Goal: Task Accomplishment & Management: Complete application form

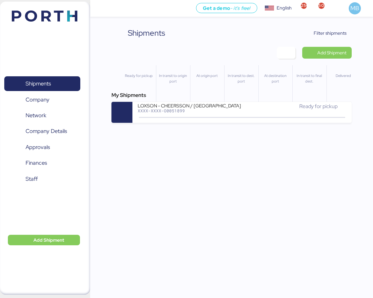
click at [265, 111] on div "Ready for pickup" at bounding box center [294, 109] width 104 height 14
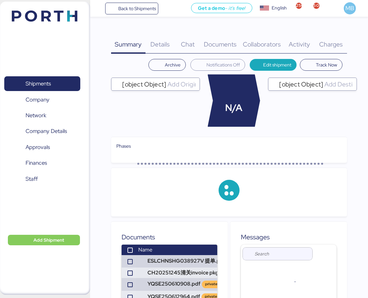
click at [331, 45] on span "Charges" at bounding box center [331, 44] width 24 height 9
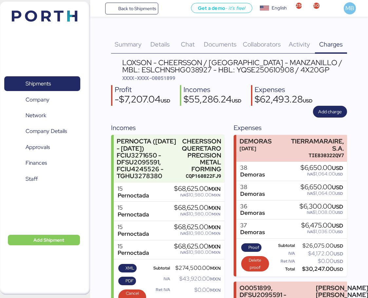
click at [45, 85] on span "Shipments" at bounding box center [38, 83] width 25 height 9
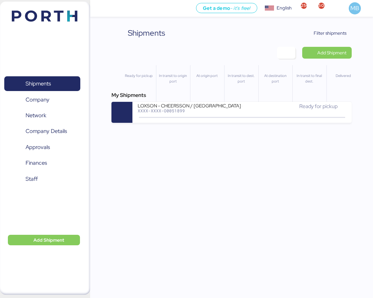
click at [341, 34] on span "Filter shipments" at bounding box center [329, 33] width 33 height 8
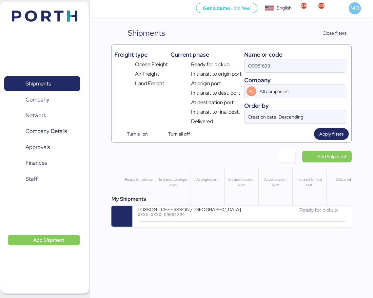
click at [213, 64] on div "Freight type Ocean Freight Air Freight Land Freight Current phase Ready for pic…" at bounding box center [231, 86] width 234 height 78
type input "yamato"
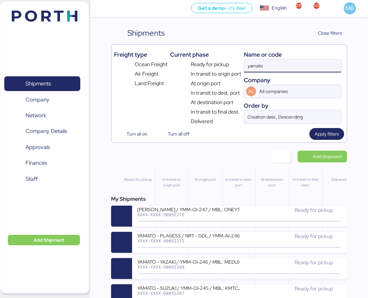
click at [243, 214] on div "Ready for pickup" at bounding box center [290, 210] width 102 height 8
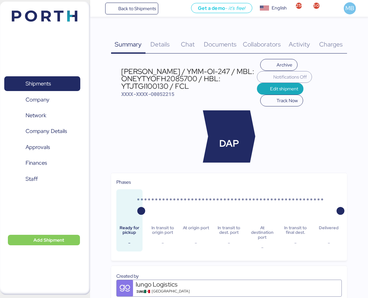
drag, startPoint x: 193, startPoint y: 87, endPoint x: 121, endPoint y: 73, distance: 72.8
click at [121, 73] on div "[PERSON_NAME] / YMM-OI-247 / MBL: ONEYTYOFH2085700 / HBL: YTJTGI100130 / FCL" at bounding box center [189, 79] width 136 height 22
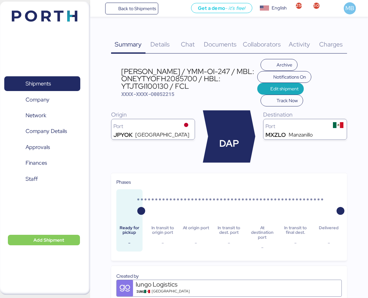
copy div "[PERSON_NAME] / YMM-OI-247 / MBL: ONEYTYOFH2085700 / HBL: YTJTGI100130 / FCL"
click at [68, 79] on span "Shipments" at bounding box center [42, 83] width 70 height 9
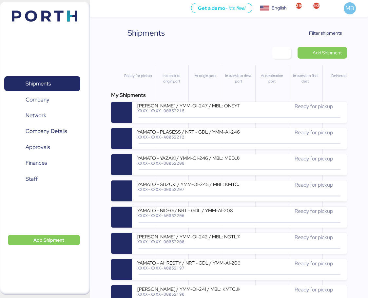
click at [338, 53] on span "Add Shipment" at bounding box center [326, 53] width 29 height 8
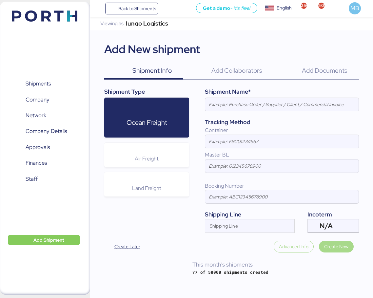
click at [273, 105] on input at bounding box center [281, 104] width 153 height 13
paste input "[PERSON_NAME] / YMM-OI-247 / MBL: ONEYTYOFH2085700 / HBL: YTJTGI100130 / FCL"
click at [332, 229] on span "N/A" at bounding box center [325, 226] width 13 height 6
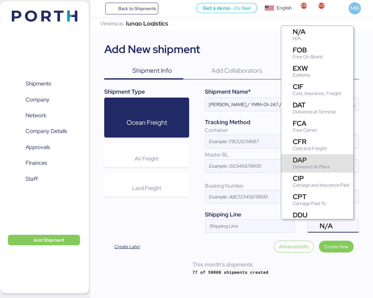
click at [331, 160] on div "DAP Delivered At Place" at bounding box center [312, 164] width 40 height 14
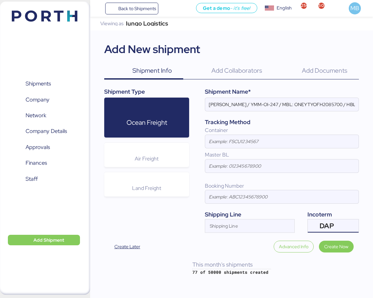
click at [240, 104] on input "[PERSON_NAME] / YMM-OI-247 / MBL: ONEYTYOFH2085700 / HBL: YTJTGI100130 / FCL" at bounding box center [281, 104] width 153 height 13
paste input "ISS"
click at [266, 104] on input "YAMATO - ISS / YMM-OI-247 / MBL: ONEYTYOFH2085700 / HBL: YTJTGI100130 / FCL" at bounding box center [281, 104] width 153 height 13
paste input "YMM-OI-248"
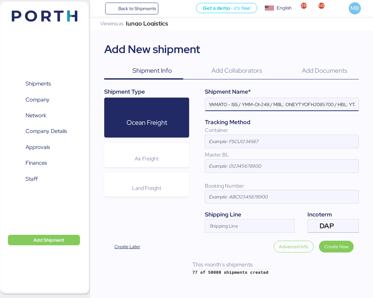
click at [313, 104] on input "YAMATO - ISS / YMM-OI-248 / MBL: ONEYTYOFH2085700 / HBL: YTJTGI100130 / FCL" at bounding box center [281, 104] width 153 height 13
paste input "NGTL7481213"
click at [340, 107] on input "YAMATO - ISS / YMM-OI-248 / MBL: NGTL7481213 / HBL: YTJTGI100130 / FCL" at bounding box center [281, 104] width 153 height 13
click at [341, 107] on input "YAMATO - ISS / YMM-OI-248 / MBL: NGTL7481213 / HBL: YTJTGI100130 / FCL" at bounding box center [281, 104] width 153 height 13
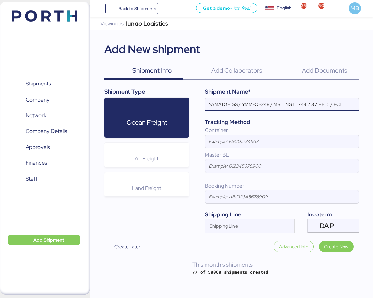
paste input "YTJTGI100168"
type input "YAMATO - ISS / YMM-OI-248 / MBL: NGTL7481213 / HBL: YTJTGI100168 / LCL"
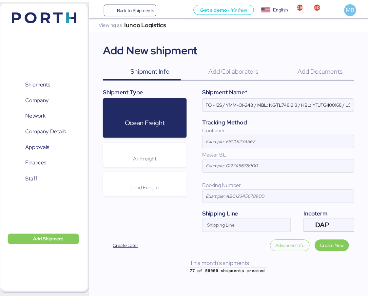
scroll to position [0, 0]
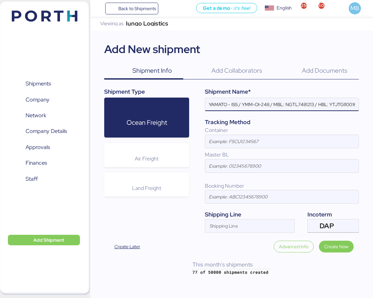
click at [230, 139] on input at bounding box center [281, 141] width 153 height 13
type input "ONEU5493185"
click at [342, 243] on span "Create Now" at bounding box center [336, 247] width 24 height 8
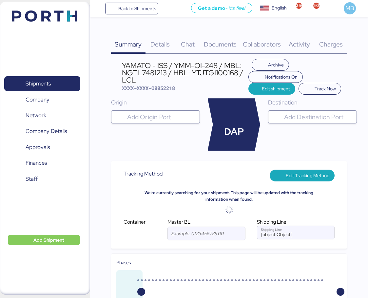
click at [160, 119] on input "search" at bounding box center [161, 117] width 71 height 8
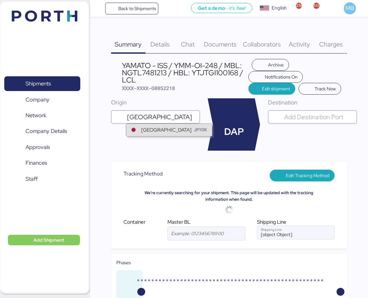
type input "[GEOGRAPHIC_DATA]"
click at [161, 128] on div "[GEOGRAPHIC_DATA]" at bounding box center [166, 130] width 50 height 8
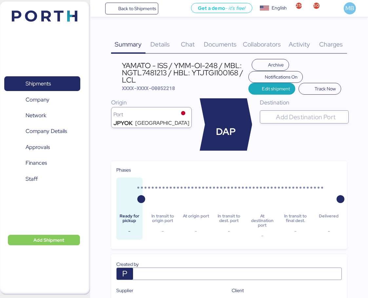
click at [307, 114] on input "search" at bounding box center [309, 117] width 71 height 8
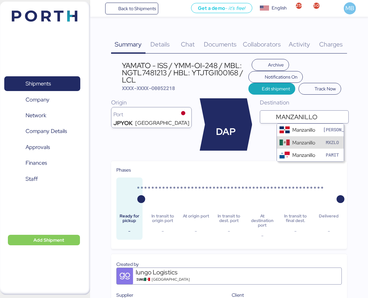
type input "MANZANILLO"
click at [301, 139] on div "Manzanillo" at bounding box center [303, 143] width 23 height 8
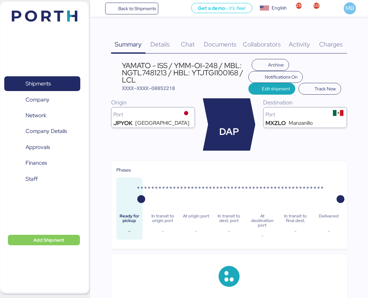
click at [164, 43] on span "Details" at bounding box center [159, 44] width 19 height 9
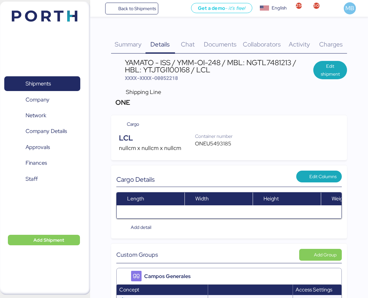
click at [341, 66] on span "Edit shipment" at bounding box center [330, 70] width 24 height 16
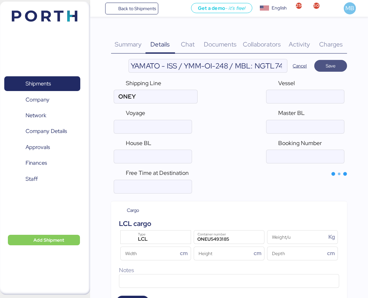
type input "ONE"
click at [163, 239] on div "LCL" at bounding box center [156, 239] width 45 height 9
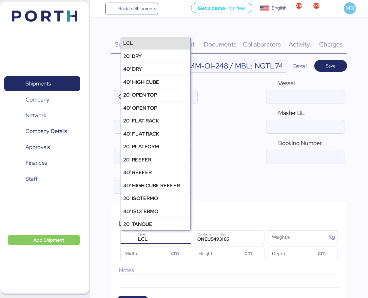
click at [269, 191] on div "Free Time at Destination" at bounding box center [229, 181] width 236 height 30
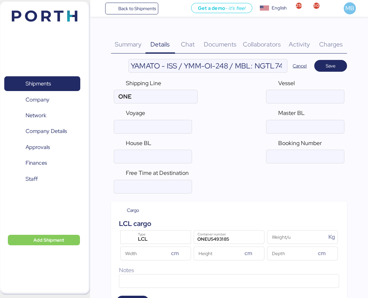
click at [260, 67] on input "YAMATO - ISS / YMM-OI-248 / MBL: NGTL7481213 / HBL: YTJTGI100168 / LCL" at bounding box center [208, 65] width 158 height 13
click at [305, 125] on input "ocean" at bounding box center [305, 126] width 78 height 13
paste input "NGTL7481213"
type input "NGTL7481213"
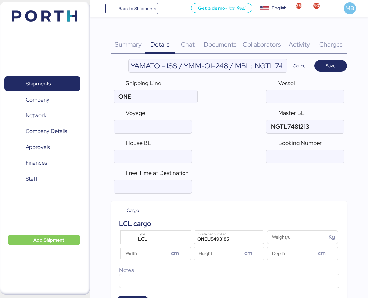
click at [235, 65] on input "YAMATO - ISS / YMM-OI-248 / MBL: NGTL7481213 / HBL: YTJTGI100168 / LCL" at bounding box center [208, 65] width 158 height 13
click at [246, 61] on input "YAMATO - ISS / YMM-OI-248 / MBL: NGTL7481213 / HBL: YTJTGI100168 / LCL" at bounding box center [208, 65] width 158 height 13
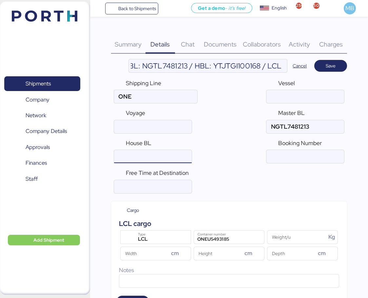
click at [157, 153] on input "ocean" at bounding box center [153, 156] width 78 height 13
paste input "YTJTGI100168"
type input "YTJTGI100168"
click at [336, 69] on span "Save" at bounding box center [330, 65] width 22 height 9
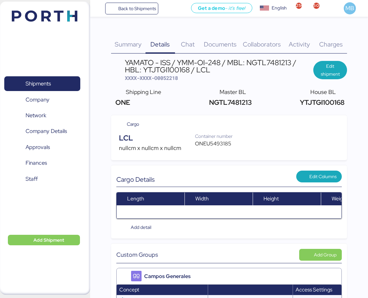
click at [223, 45] on span "Documents" at bounding box center [220, 44] width 33 height 9
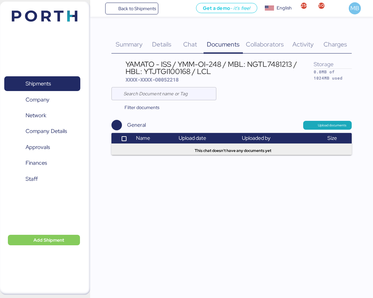
click at [332, 124] on span "Upload documents" at bounding box center [332, 125] width 28 height 6
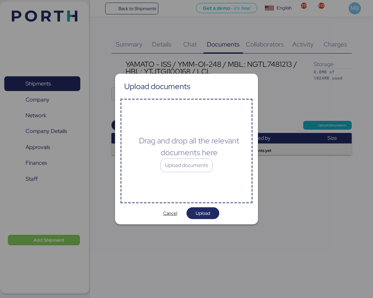
click at [176, 165] on div "Upload documents" at bounding box center [186, 165] width 52 height 14
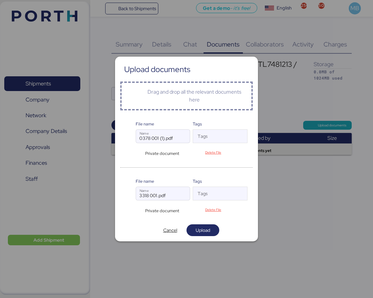
click at [204, 229] on span "Upload" at bounding box center [202, 230] width 14 height 8
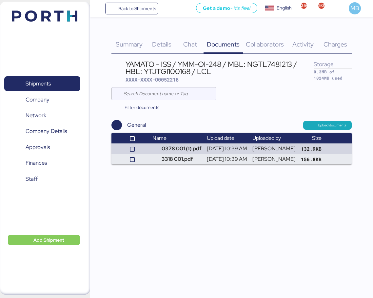
click at [167, 48] on span "Details" at bounding box center [161, 44] width 19 height 9
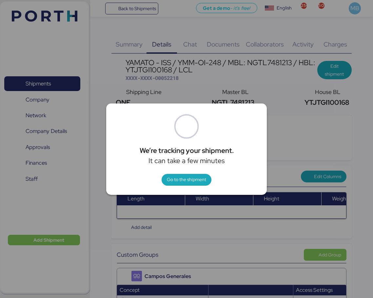
click at [178, 176] on span "Go to the shipment" at bounding box center [186, 179] width 39 height 8
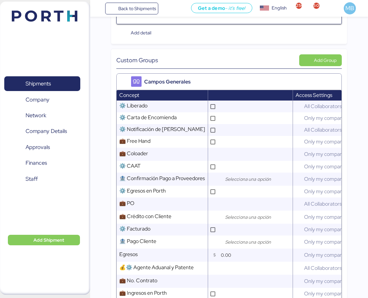
scroll to position [196, 0]
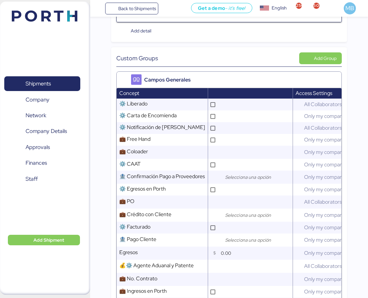
click at [236, 157] on input "text" at bounding box center [255, 152] width 73 height 13
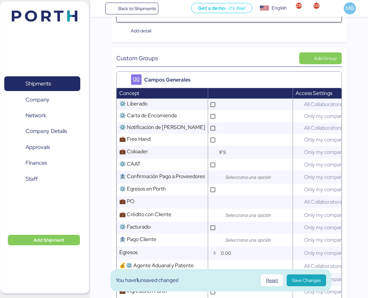
type input "IFS"
click at [241, 219] on input "search" at bounding box center [258, 215] width 69 height 8
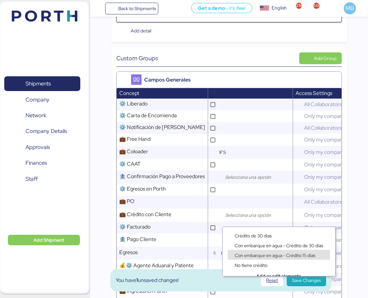
click at [271, 255] on span "Con embarque en agua - Crédito 15 días" at bounding box center [274, 255] width 81 height 6
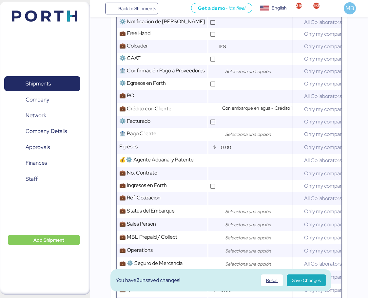
scroll to position [327, 0]
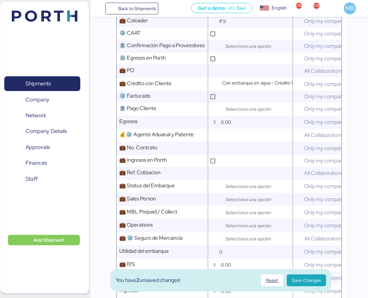
click at [233, 190] on input "search" at bounding box center [258, 186] width 69 height 8
click at [239, 203] on div "Open" at bounding box center [240, 206] width 15 height 7
click at [241, 200] on input "search" at bounding box center [258, 199] width 69 height 8
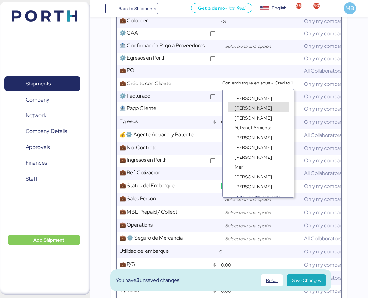
click at [255, 99] on div "[PERSON_NAME]" at bounding box center [257, 104] width 71 height 10
click at [255, 99] on span "[PERSON_NAME]" at bounding box center [252, 98] width 37 height 6
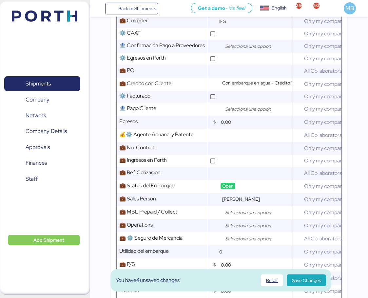
click at [237, 216] on input "search" at bounding box center [258, 213] width 69 height 8
click at [242, 230] on div "Prepaid" at bounding box center [242, 233] width 19 height 7
click at [242, 227] on input "search" at bounding box center [258, 226] width 69 height 8
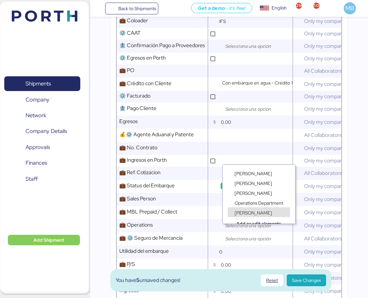
click at [253, 212] on span "[PERSON_NAME]" at bounding box center [252, 213] width 37 height 6
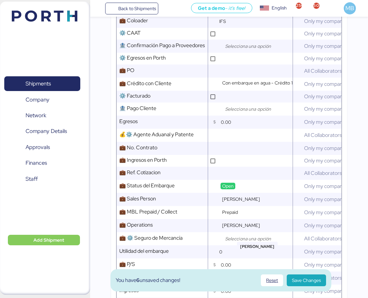
click at [251, 238] on div at bounding box center [256, 238] width 72 height 13
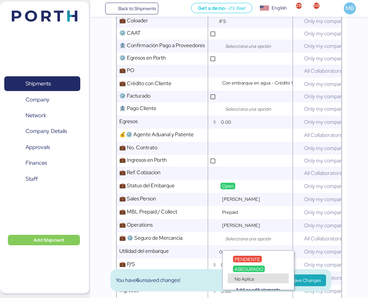
click at [249, 277] on span "No Aplica" at bounding box center [243, 279] width 19 height 6
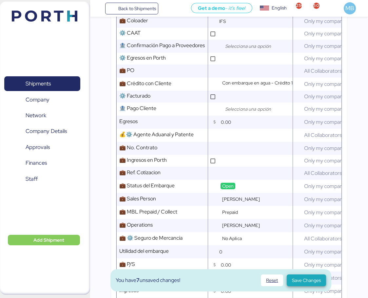
click at [306, 280] on span "Save Changes" at bounding box center [306, 280] width 29 height 8
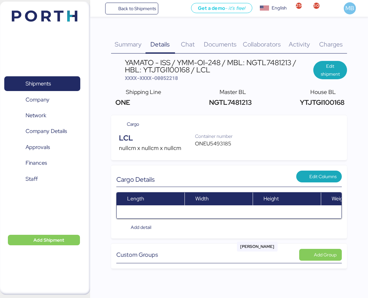
scroll to position [0, 0]
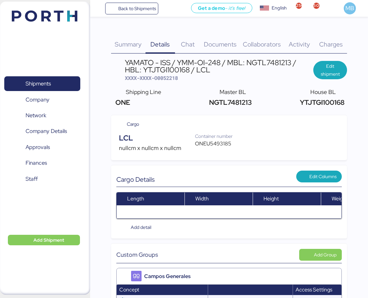
click at [222, 45] on span "Documents" at bounding box center [220, 44] width 33 height 9
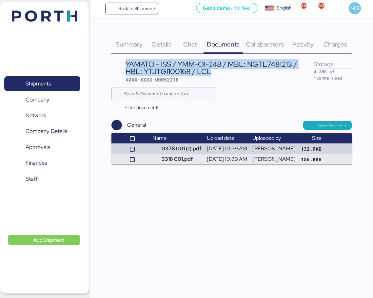
drag, startPoint x: 214, startPoint y: 73, endPoint x: 116, endPoint y: 63, distance: 98.5
click at [116, 63] on header "YAMATO - ISS / YMM-OI-248 / MBL: NGTL7481213 / HBL: YTJTGI100168 / LCL XXXX-XXX…" at bounding box center [231, 71] width 240 height 25
copy div "YAMATO - ISS / YMM-OI-248 / MBL: NGTL7481213 / HBL: YTJTGI100168 / LCL"
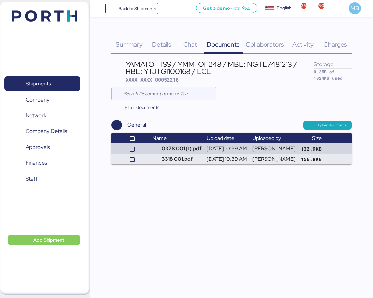
click at [161, 43] on span "Details" at bounding box center [161, 44] width 19 height 9
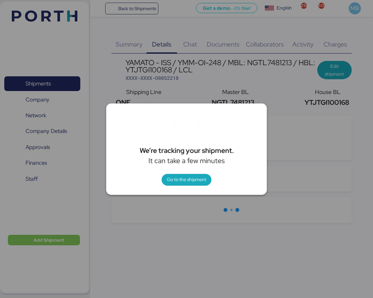
click at [186, 178] on span "Go to the shipment" at bounding box center [186, 179] width 39 height 8
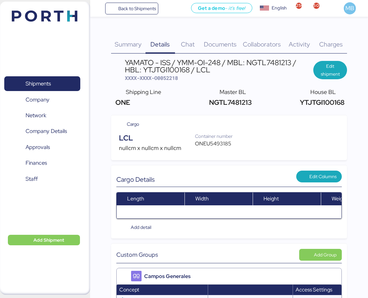
click at [214, 145] on div "ONEU5493185" at bounding box center [217, 144] width 45 height 8
copy div "ONEU5493185"
click at [169, 80] on span "XXXX-XXXX-O0052218" at bounding box center [151, 78] width 53 height 7
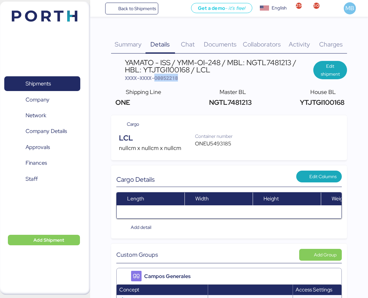
copy span "O0052218"
click at [168, 81] on span "XXXX-XXXX-O0052218" at bounding box center [151, 78] width 53 height 7
click at [224, 50] on div "Documents 0" at bounding box center [220, 40] width 39 height 27
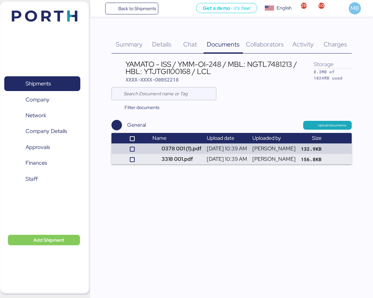
click at [71, 79] on span "Shipments" at bounding box center [42, 83] width 70 height 9
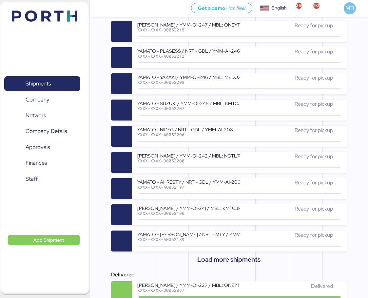
scroll to position [131, 0]
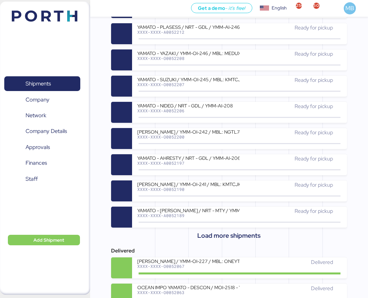
click at [227, 236] on span "Load more shipments" at bounding box center [228, 235] width 63 height 11
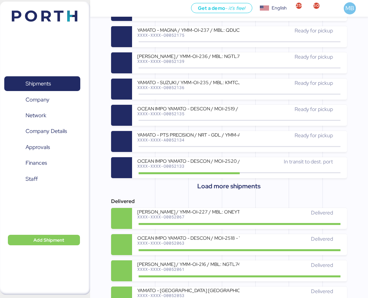
scroll to position [458, 0]
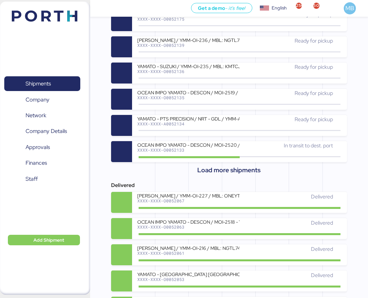
click at [215, 146] on div "OCEAN IMPO YAMATO - DESCON / MOI-2520 / MBL: ONEYTYOFD9230900 - HBL: VARIOS / F…" at bounding box center [188, 145] width 102 height 6
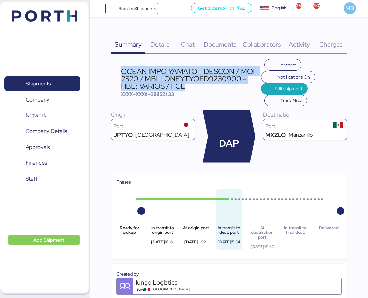
drag, startPoint x: 186, startPoint y: 86, endPoint x: 122, endPoint y: 71, distance: 66.3
click at [122, 71] on div "OCEAN IMPO YAMATO - DESCON / MOI-2520 / MBL: ONEYTYOFD9230900 - HBL: VARIOS / F…" at bounding box center [191, 79] width 140 height 22
copy div "OCEAN IMPO YAMATO - DESCON / MOI-2520 / MBL: ONEYTYOFD9230900 - HBL: VARIOS / F…"
click at [62, 87] on span "Shipments" at bounding box center [42, 83] width 70 height 9
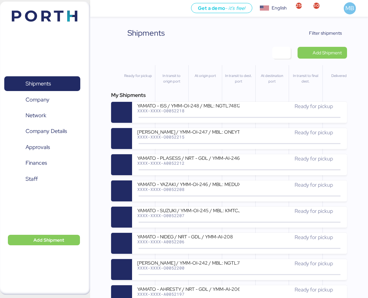
click at [335, 54] on span "Add Shipment" at bounding box center [326, 53] width 29 height 8
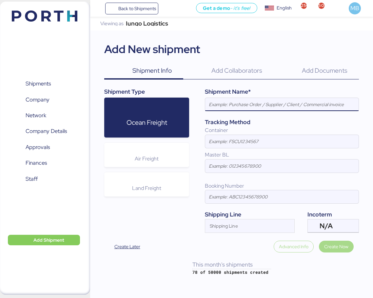
click at [266, 105] on input at bounding box center [281, 104] width 153 height 13
paste input "OCEAN IMPO YAMATO - DESCON / MOI-2520 / MBL: ONEYTYOFD9230900 - HBL: VARIOS / F…"
type input "OCEAN IMPO YAMATO - DESCON / MOI-2520 / MBL: ONEYTYOFD9230900 - HBL: VARIOS / F…"
click at [338, 224] on div "N/A" at bounding box center [332, 225] width 26 height 13
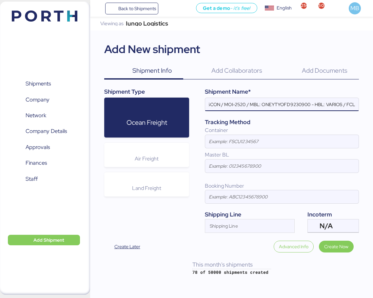
scroll to position [0, 0]
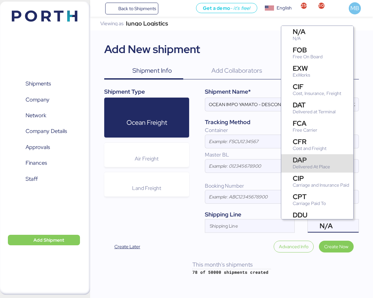
click at [322, 158] on div "DAP" at bounding box center [310, 160] width 37 height 7
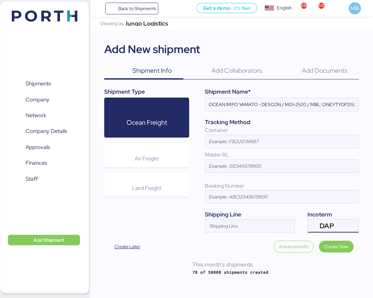
click at [237, 224] on input "Shipping Line" at bounding box center [243, 228] width 77 height 8
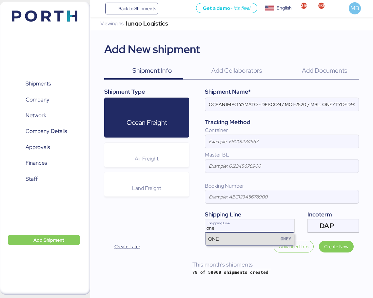
type input "one"
click at [244, 239] on div "ONE [PERSON_NAME]" at bounding box center [249, 239] width 88 height 12
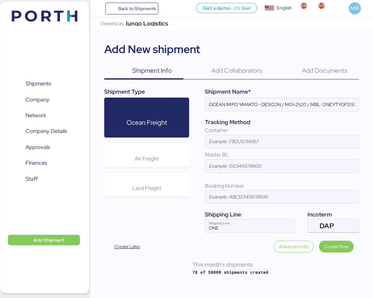
click at [243, 141] on input at bounding box center [281, 141] width 153 height 13
paste input "SEGU9839453"
type input "SEGU9839453"
drag, startPoint x: 307, startPoint y: 104, endPoint x: 286, endPoint y: 109, distance: 21.4
click at [286, 108] on input "OCEAN IMPO YAMATO - DESCON / MOI-2520 / MBL: ONEYTYOFD9230900 - HBL: VARIOS / F…" at bounding box center [281, 104] width 153 height 13
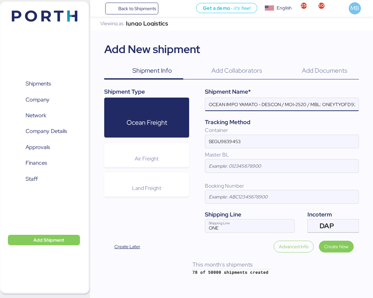
paste input "1"
paste input "YMM-OI-249"
click at [344, 104] on input "OCEAN IMPO YAMATO - DESCON / MOI-2521 - YMM-OI-249 / MBL: ONEYTYOFD9230900 - HB…" at bounding box center [281, 104] width 153 height 13
click at [291, 105] on input "OCEAN IMPO YAMATO - DESCON / MOI-2521 - YMM-OI-249 / MBL: ONEYTYOFD9230900 - HB…" at bounding box center [281, 104] width 153 height 13
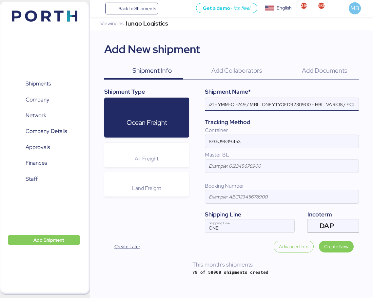
click at [291, 105] on input "OCEAN IMPO YAMATO - DESCON / MOI-2521 - YMM-OI-249 / MBL: ONEYTYOFD9230900 - HB…" at bounding box center [281, 104] width 153 height 13
paste input "F95456"
type input "OCEAN IMPO YAMATO - DESCON / MOI-2521 - YMM-OI-249 / MBL: ONEYTYOFF9545600 - HB…"
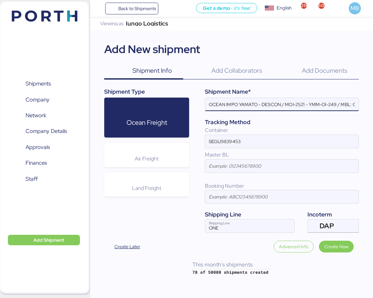
click at [295, 105] on input "OCEAN IMPO YAMATO - DESCON / MOI-2521 - YMM-OI-249 / MBL: ONEYTYOFF9545600 - HB…" at bounding box center [281, 104] width 153 height 13
click at [333, 243] on span "Create Now" at bounding box center [336, 247] width 24 height 8
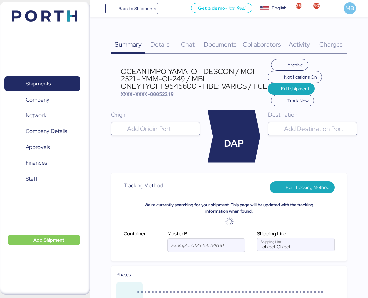
click at [143, 129] on input "search" at bounding box center [161, 129] width 71 height 8
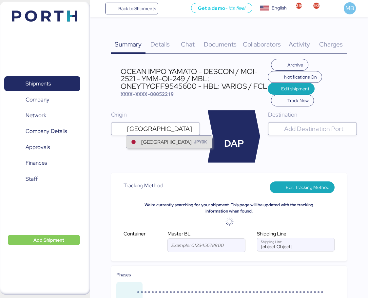
type input "[GEOGRAPHIC_DATA]"
click at [144, 142] on div "[GEOGRAPHIC_DATA]" at bounding box center [166, 142] width 50 height 8
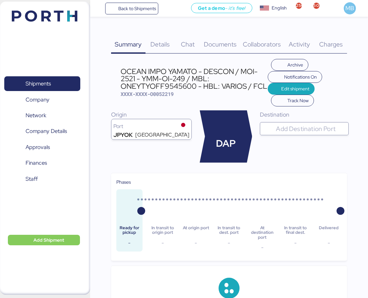
click at [317, 131] on input "search" at bounding box center [309, 129] width 71 height 8
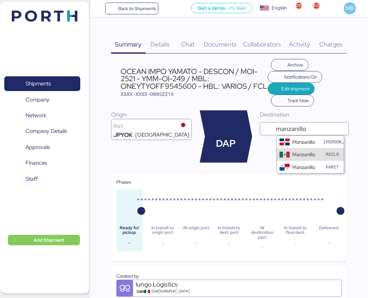
type input "manzanillo"
click at [299, 153] on div "Manzanillo" at bounding box center [303, 155] width 23 height 8
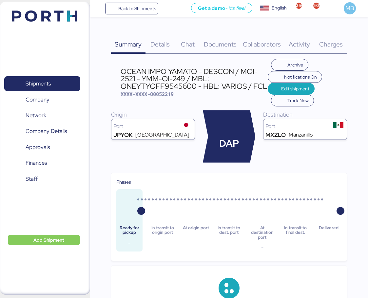
click at [295, 87] on span "Edit shipment" at bounding box center [295, 89] width 28 height 8
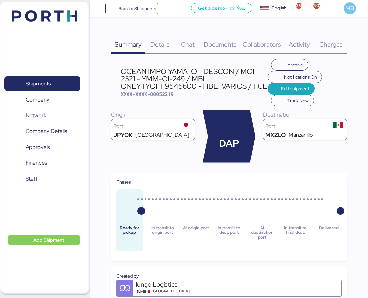
click at [159, 45] on span "Details" at bounding box center [159, 44] width 19 height 9
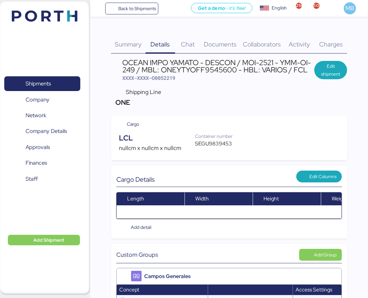
click at [223, 46] on span "Documents" at bounding box center [220, 44] width 33 height 9
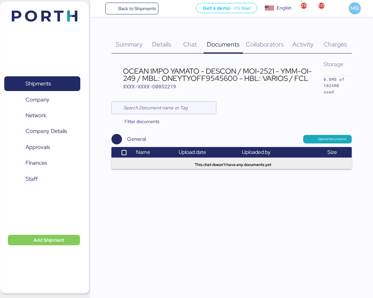
click at [318, 140] on span "Upload documents" at bounding box center [332, 139] width 28 height 6
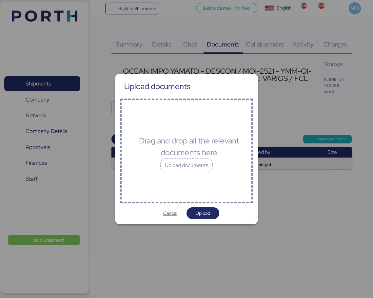
click at [201, 167] on div "Upload documents" at bounding box center [186, 165] width 52 height 14
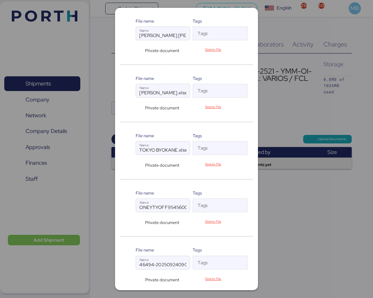
scroll to position [189, 0]
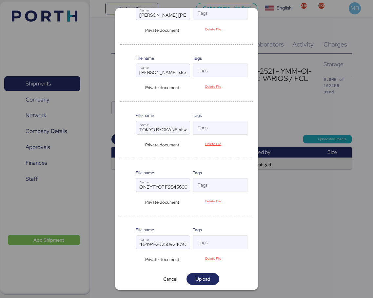
click at [206, 274] on span "Upload" at bounding box center [203, 278] width 22 height 9
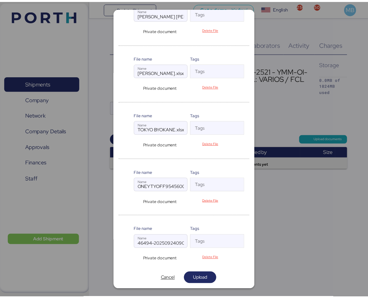
scroll to position [0, 0]
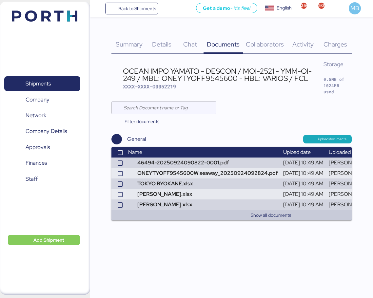
click at [164, 45] on span "Details" at bounding box center [161, 44] width 19 height 9
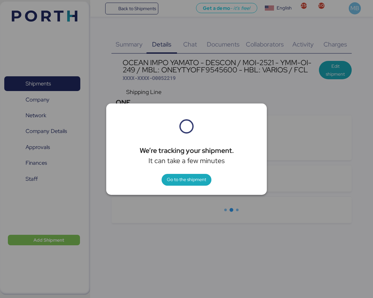
click at [199, 180] on span "Go to the shipment" at bounding box center [186, 179] width 39 height 8
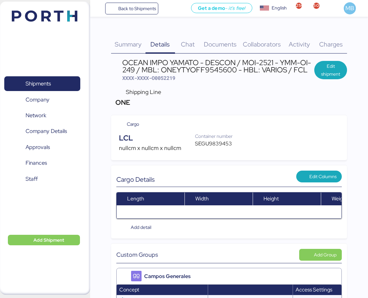
click at [338, 66] on span "Edit shipment" at bounding box center [330, 70] width 22 height 16
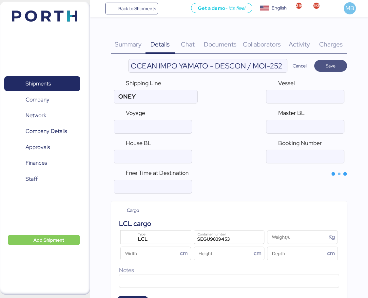
type input "ONE"
click at [146, 234] on div "LCL Type" at bounding box center [156, 236] width 45 height 13
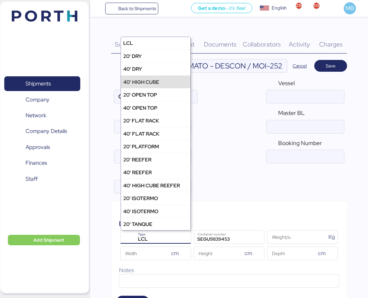
click at [166, 84] on div "40' HIGH CUBE" at bounding box center [155, 81] width 69 height 13
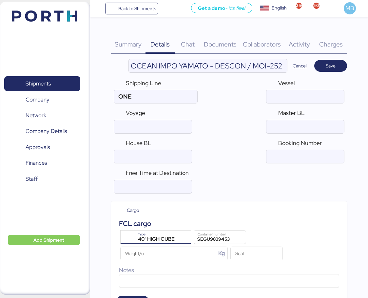
click at [232, 64] on input "OCEAN IMPO YAMATO - DESCON / MOI-2521 - YMM-OI-249 / MBL: ONEYTYOFF9545600 - HB…" at bounding box center [208, 65] width 158 height 13
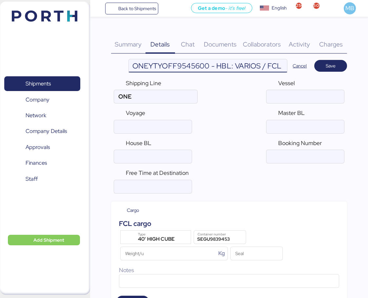
click at [191, 68] on input "OCEAN IMPO YAMATO - DESCON / MOI-2521 - YMM-OI-249 / MBL: ONEYTYOFF9545600 - HB…" at bounding box center [208, 65] width 158 height 13
click at [286, 124] on input "ocean" at bounding box center [305, 126] width 78 height 13
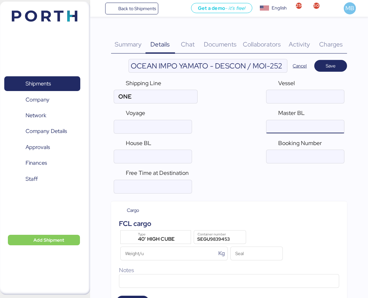
paste input "ONEYTYOFF9545600"
type input "ONEYTYOFF9545600"
click at [310, 156] on input "ocean" at bounding box center [305, 156] width 78 height 13
paste input "TYOFF9545600"
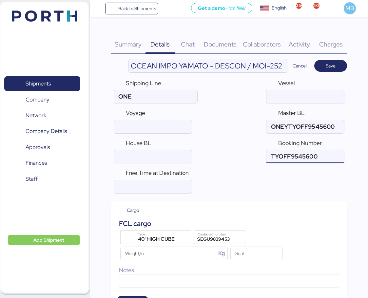
type input "TYOFF9545600"
click at [334, 63] on span "Save" at bounding box center [330, 66] width 10 height 8
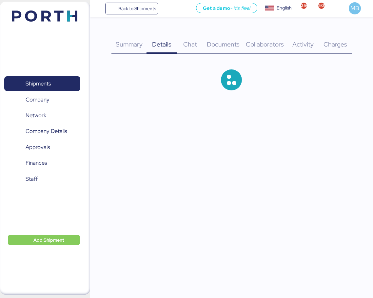
click at [220, 48] on span "Documents" at bounding box center [223, 44] width 33 height 9
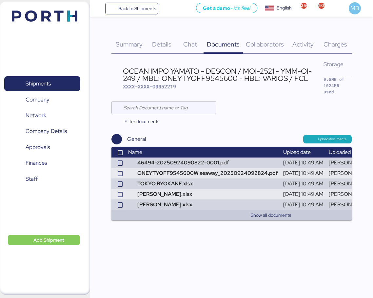
click at [136, 45] on span "Summary" at bounding box center [129, 44] width 27 height 9
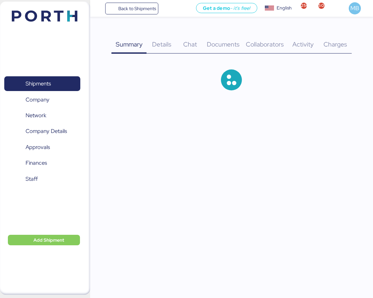
click at [156, 41] on span "Details" at bounding box center [161, 44] width 19 height 9
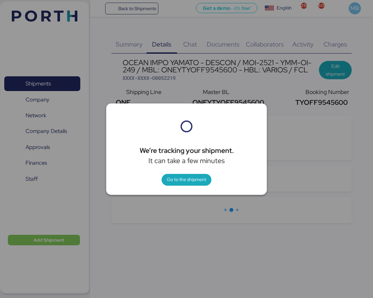
click at [189, 181] on span "Go to the shipment" at bounding box center [186, 179] width 39 height 8
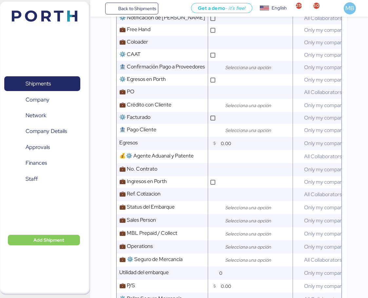
scroll to position [327, 0]
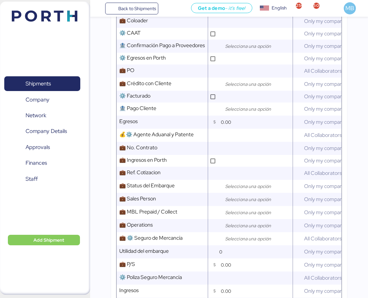
click at [230, 91] on div at bounding box center [256, 84] width 72 height 13
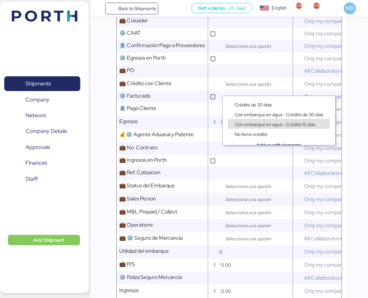
click at [281, 124] on span "Con embarque en agua - Crédito 15 días" at bounding box center [274, 124] width 81 height 6
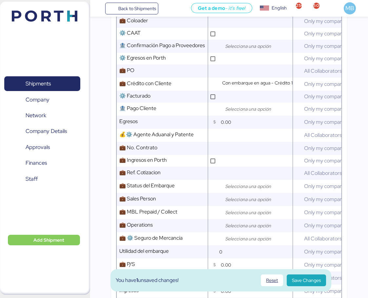
click at [244, 202] on input "search" at bounding box center [258, 199] width 69 height 8
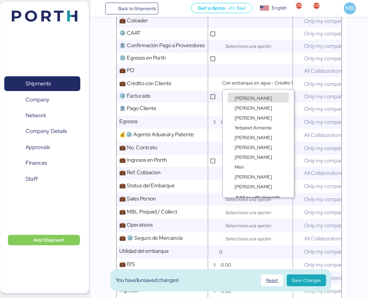
click at [259, 99] on div "[PERSON_NAME]" at bounding box center [253, 98] width 41 height 7
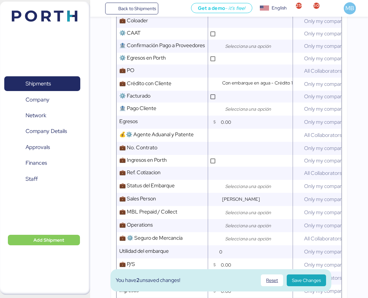
click at [241, 227] on input "search" at bounding box center [258, 226] width 69 height 8
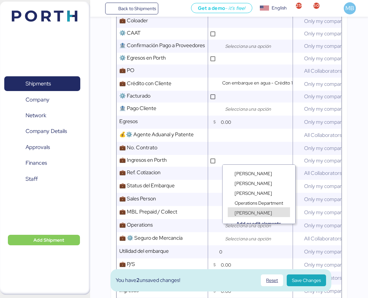
click at [261, 212] on div "[PERSON_NAME]" at bounding box center [253, 212] width 41 height 7
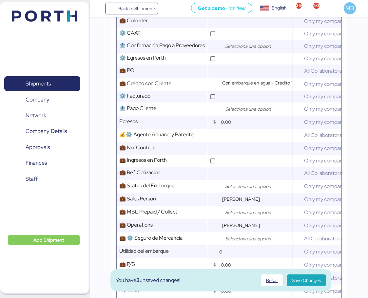
click at [307, 279] on span "Save Changes" at bounding box center [306, 280] width 29 height 8
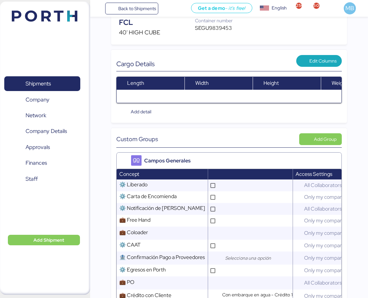
scroll to position [0, 0]
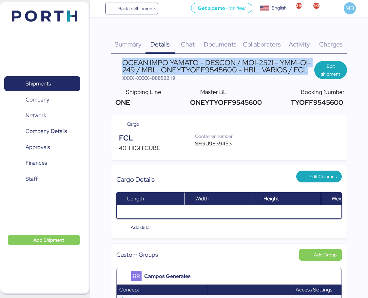
drag, startPoint x: 306, startPoint y: 70, endPoint x: 124, endPoint y: 64, distance: 182.5
click at [124, 64] on div "OCEAN IMPO YAMATO - DESCON / MOI-2521 - YMM-OI-249 / MBL: ONEYTYOFF9545600 - HB…" at bounding box center [218, 66] width 192 height 15
copy div "OCEAN IMPO YAMATO - DESCON / MOI-2521 - YMM-OI-249 / MBL: ONEYTYOFF9545600 - HB…"
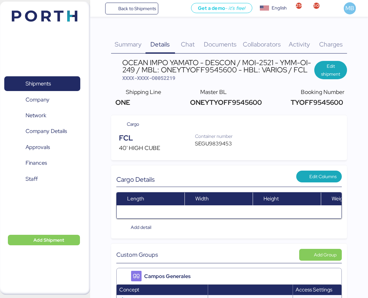
click at [327, 103] on span "TYOFF9545600" at bounding box center [315, 102] width 54 height 9
copy span "TYOFF9545600"
click at [175, 80] on span "XXXX-XXXX-O0052219" at bounding box center [148, 78] width 53 height 7
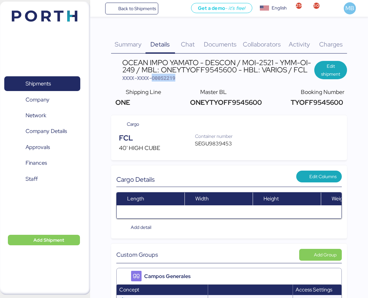
copy span "O0052219"
click at [207, 142] on div "SEGU9839453" at bounding box center [217, 144] width 45 height 8
copy div "SEGU9839453"
click at [171, 78] on span "XXXX-XXXX-O0052219" at bounding box center [148, 78] width 53 height 7
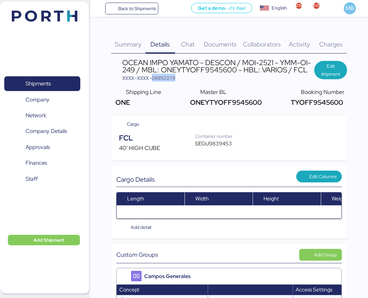
click at [171, 78] on span "XXXX-XXXX-O0052219" at bounding box center [148, 78] width 53 height 7
copy span "O0052219"
